Goal: Check status: Check status

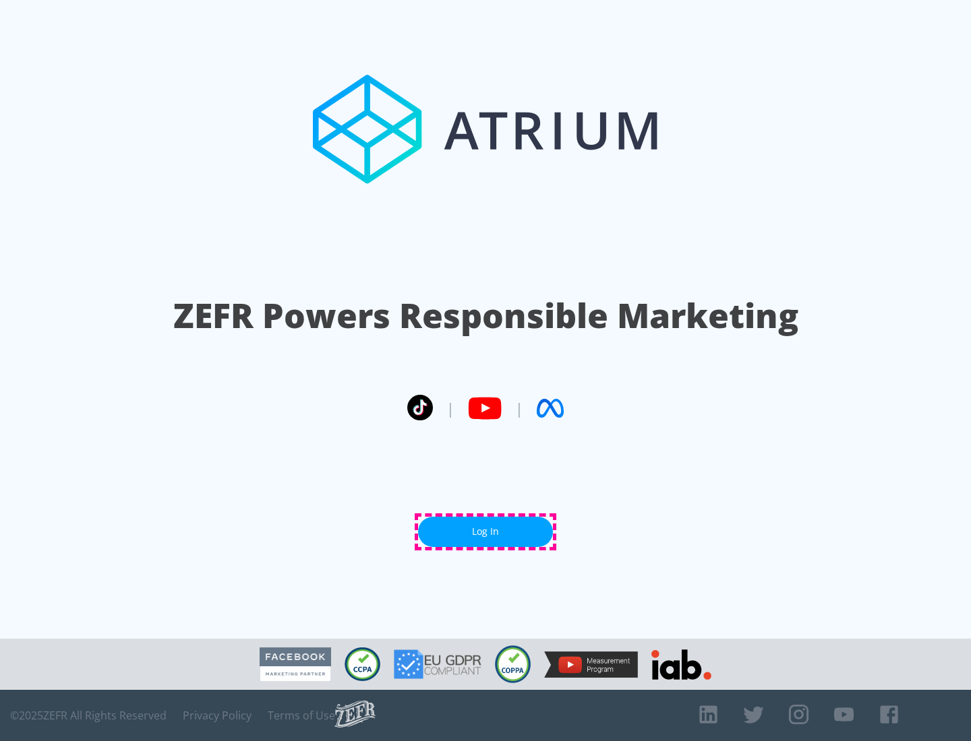
click at [485, 532] on link "Log In" at bounding box center [485, 532] width 135 height 30
